Goal: Entertainment & Leisure: Consume media (video, audio)

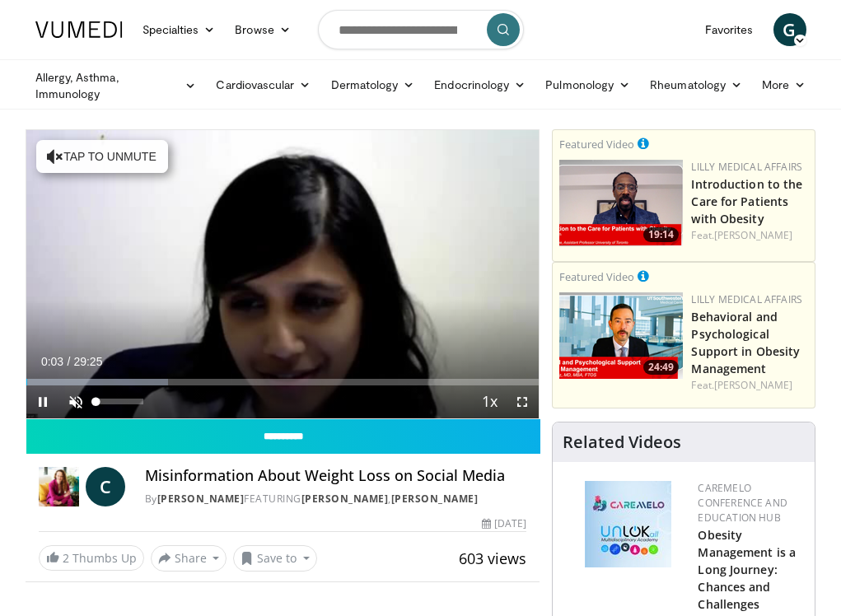
click at [73, 400] on span "Video Player" at bounding box center [75, 402] width 33 height 33
click at [524, 399] on span "Video Player" at bounding box center [522, 402] width 33 height 33
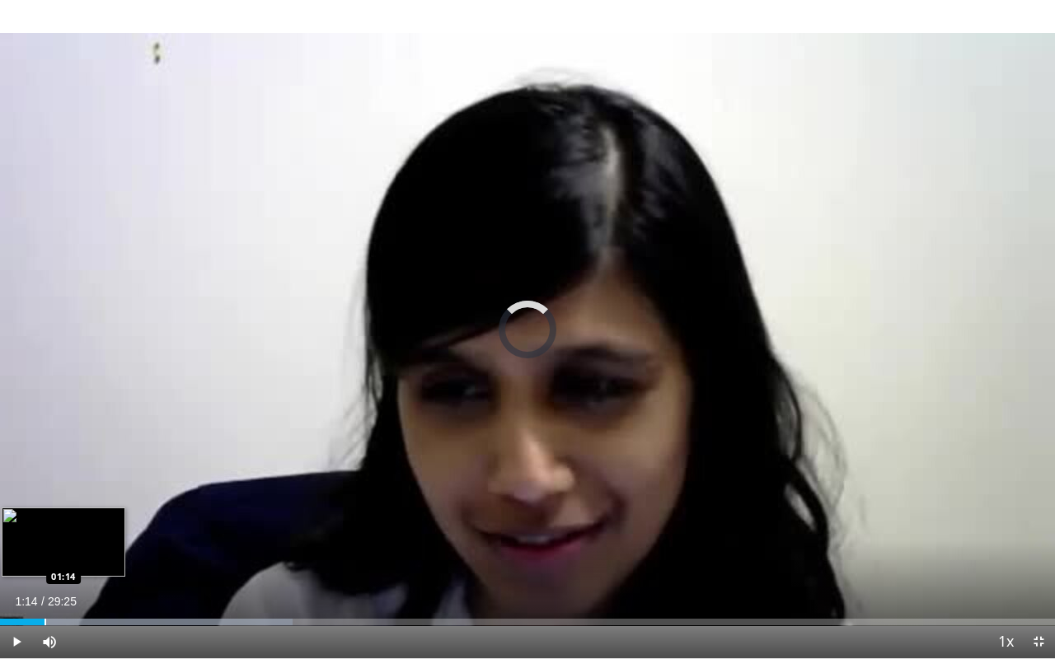
click at [44, 616] on div "Progress Bar" at bounding box center [45, 622] width 2 height 7
click at [77, 616] on div "Progress Bar" at bounding box center [78, 622] width 2 height 7
